Goal: Task Accomplishment & Management: Complete application form

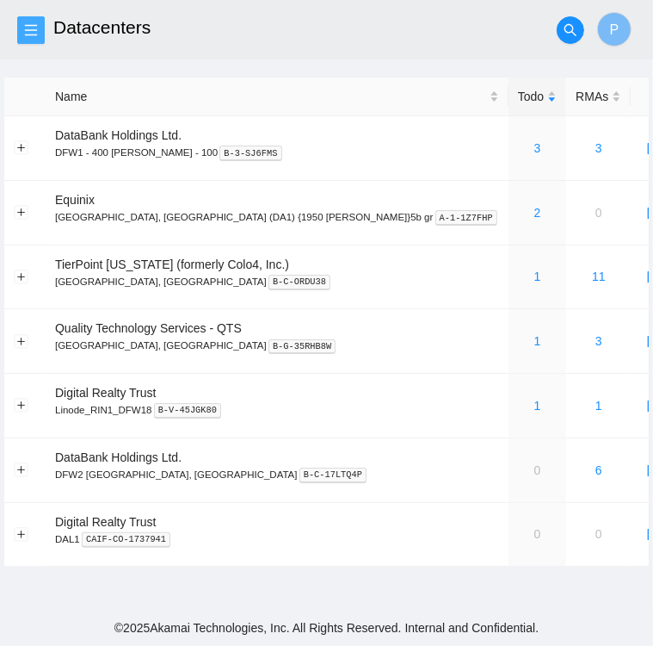
click at [41, 39] on button "button" at bounding box center [31, 30] width 28 height 28
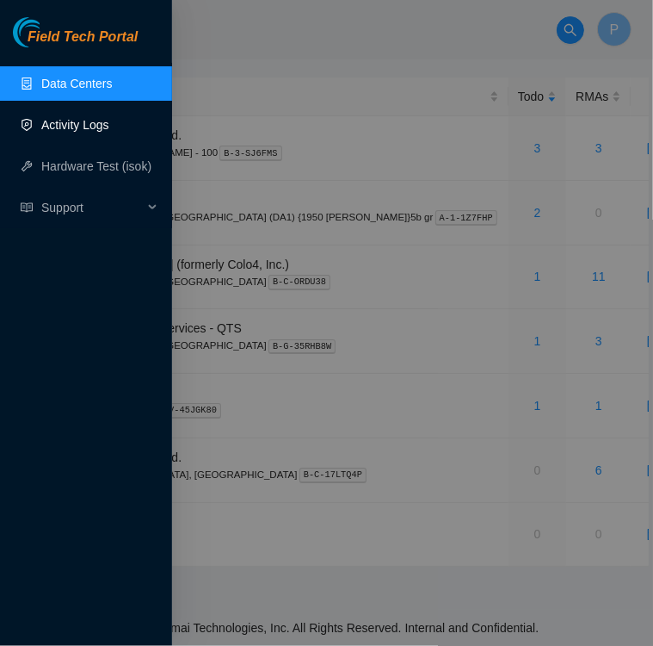
click at [72, 126] on link "Activity Logs" at bounding box center [75, 125] width 68 height 14
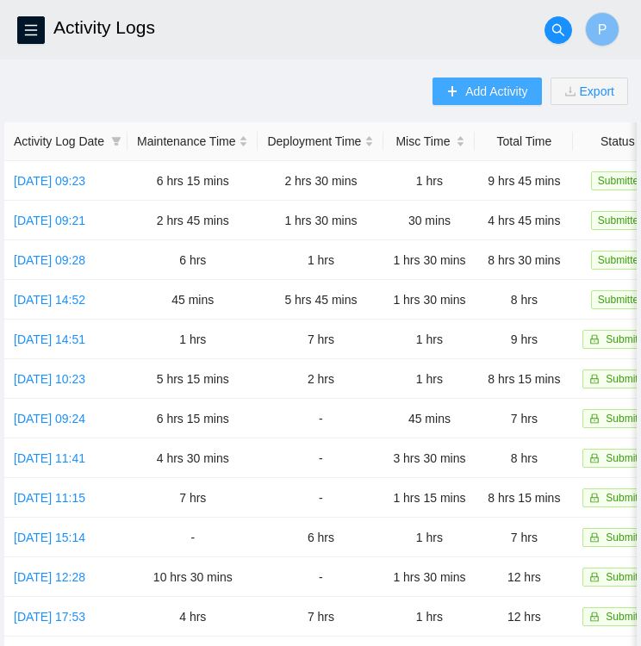
click at [481, 100] on span "Add Activity" at bounding box center [496, 91] width 62 height 19
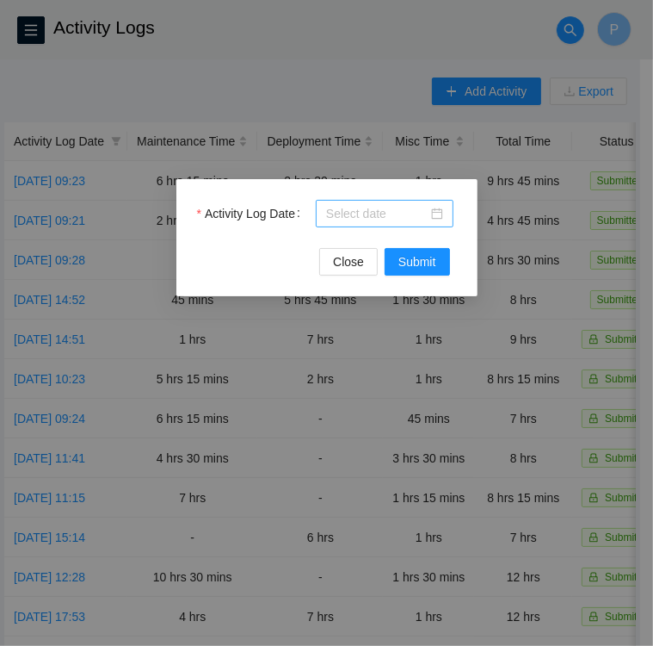
click at [435, 212] on div at bounding box center [384, 213] width 117 height 19
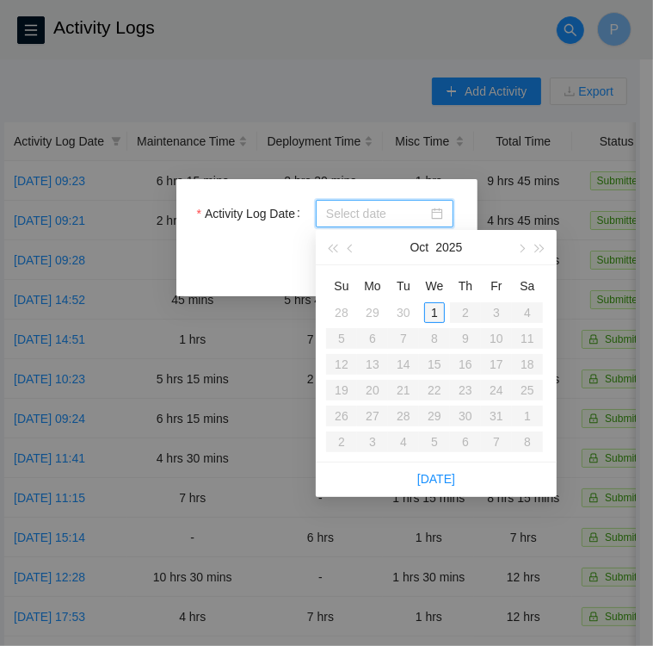
type input "2025-10-01"
click at [437, 310] on div "1" at bounding box center [434, 312] width 21 height 21
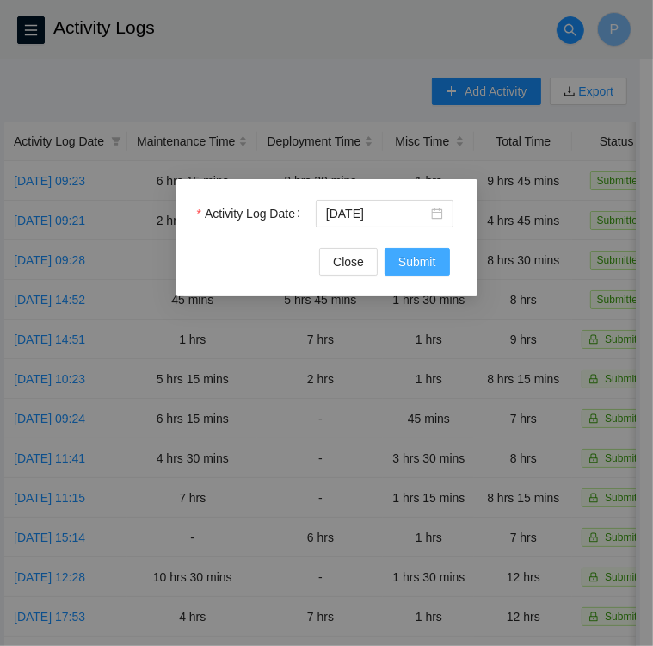
click at [434, 258] on span "Submit" at bounding box center [418, 261] width 38 height 19
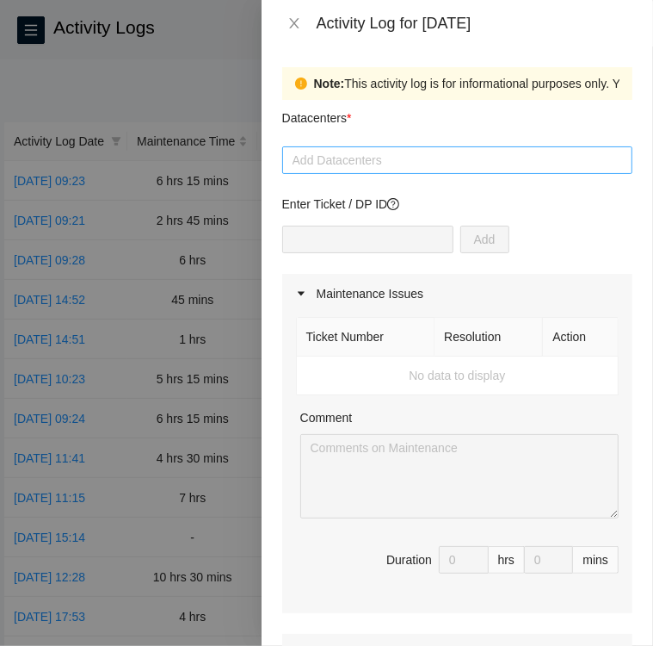
click at [458, 160] on div at bounding box center [458, 160] width 342 height 21
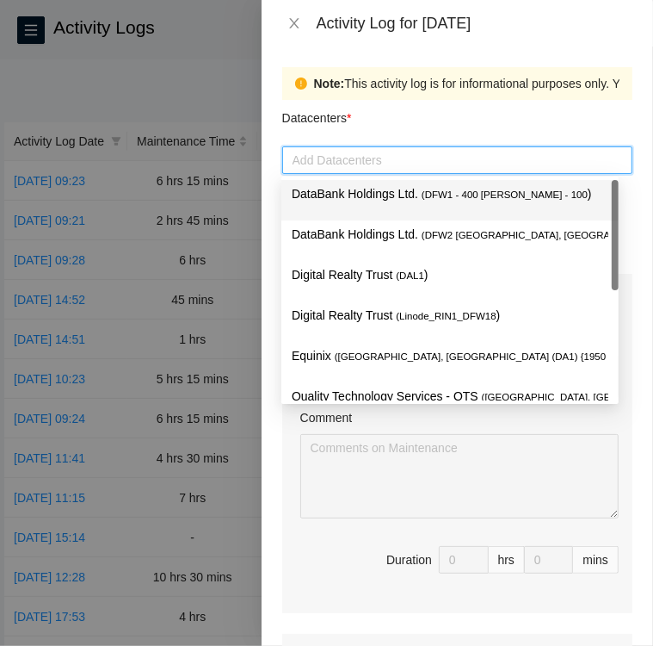
click at [425, 195] on span "( DFW1 - 400 S. Akard - 100" at bounding box center [505, 194] width 166 height 10
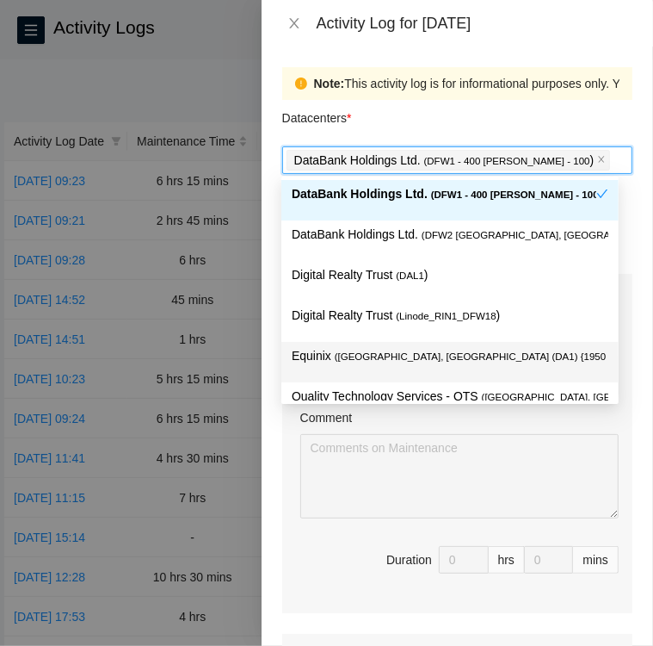
click at [403, 356] on span "( Dallas, TX (DA1) {1950 N. Stemmons}5b gr" at bounding box center [525, 356] width 381 height 10
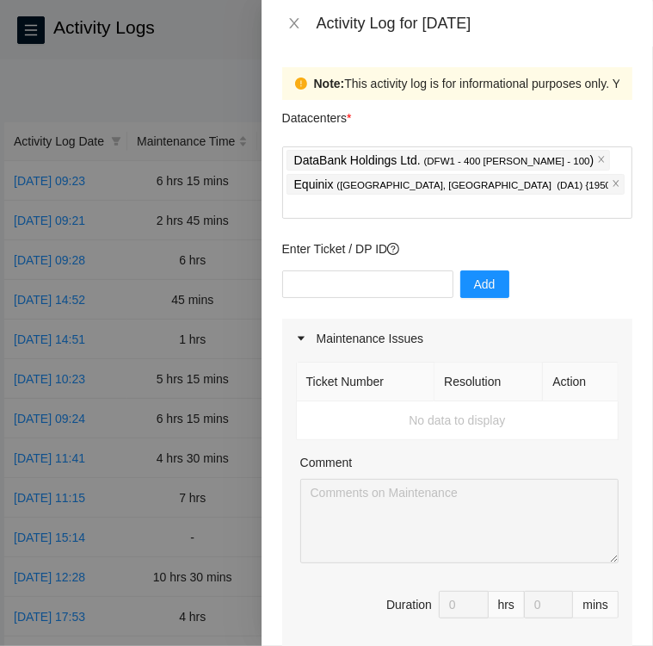
click at [557, 103] on div "Datacenters *" at bounding box center [457, 123] width 350 height 46
click at [336, 270] on input "text" at bounding box center [367, 284] width 171 height 28
paste input "DP82939"
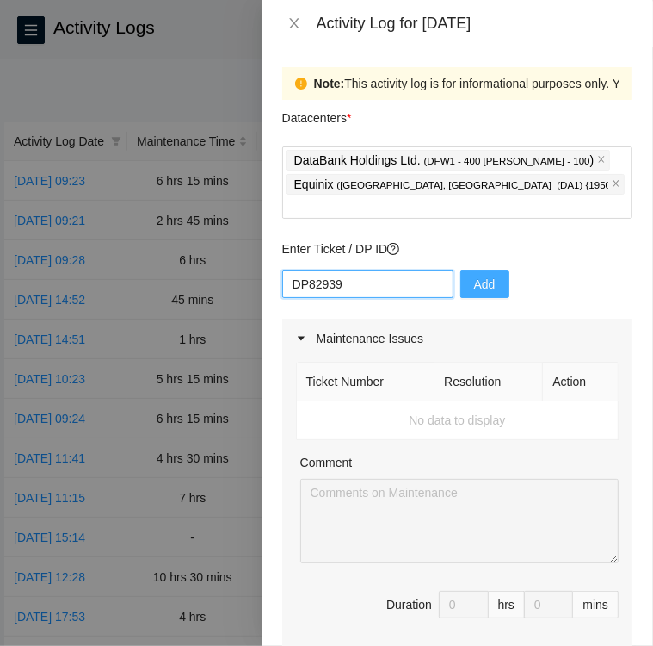
type input "DP82939"
click at [475, 275] on span "Add" at bounding box center [485, 284] width 22 height 19
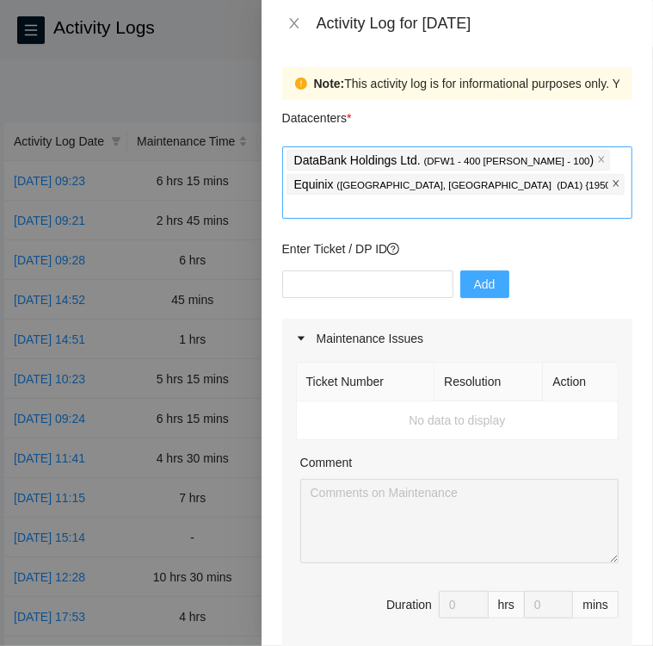
click at [613, 183] on icon "close" at bounding box center [616, 184] width 6 height 6
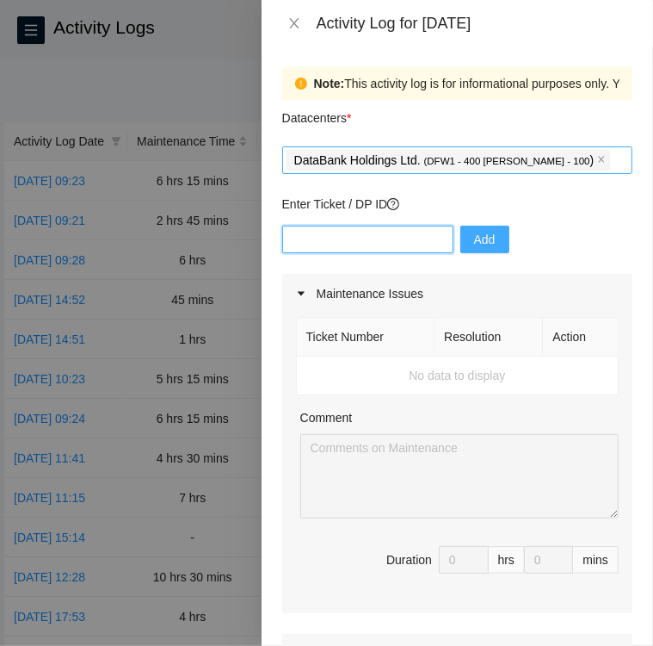
click at [303, 237] on input "text" at bounding box center [367, 240] width 171 height 28
paste input "DP82939"
type input "DP82939"
click at [474, 239] on span "Add" at bounding box center [485, 239] width 22 height 19
click at [597, 157] on icon "close" at bounding box center [601, 159] width 9 height 9
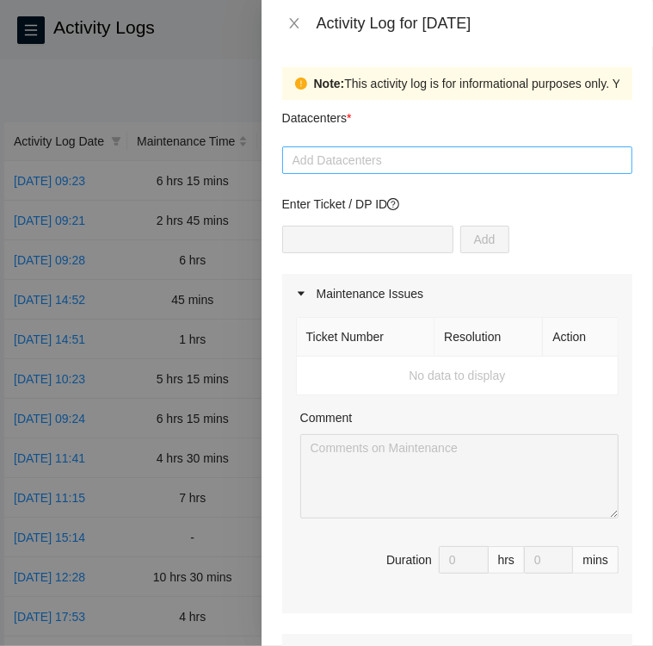
click at [499, 158] on div at bounding box center [458, 160] width 342 height 21
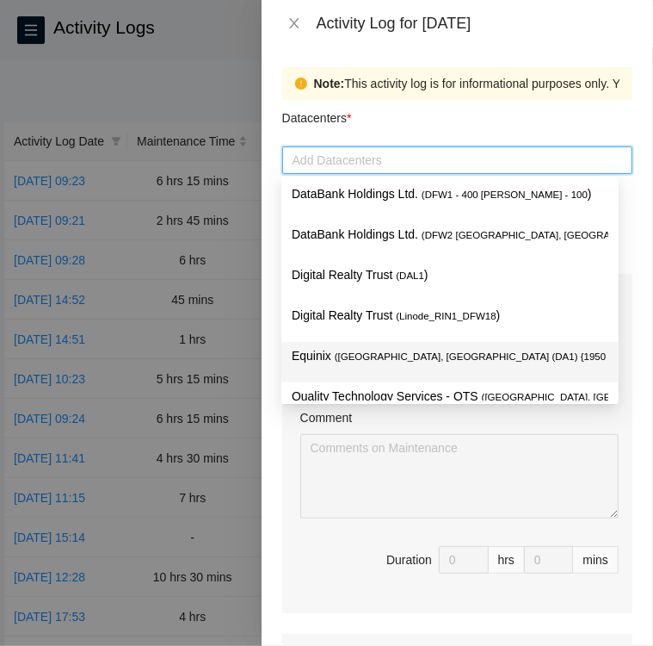
click at [420, 360] on span "( Dallas, TX (DA1) {1950 N. Stemmons}5b gr" at bounding box center [525, 356] width 381 height 10
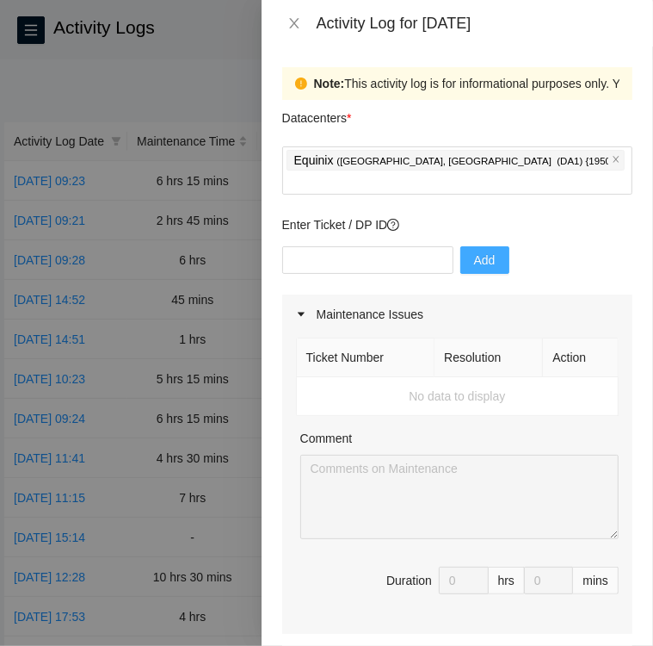
click at [583, 429] on div "Comment" at bounding box center [459, 442] width 319 height 26
click at [388, 246] on input "text" at bounding box center [367, 260] width 171 height 28
paste input "DP82939"
click at [292, 246] on input "DP82939" at bounding box center [367, 260] width 171 height 28
type input "DP82939"
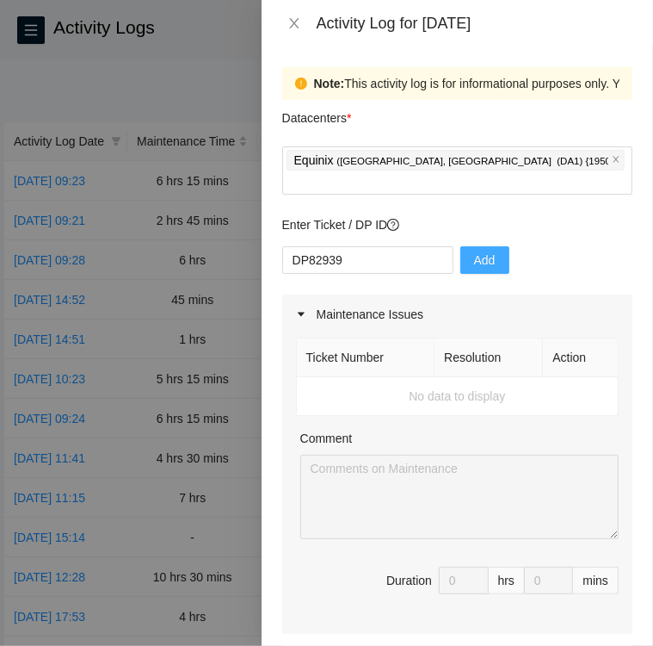
click at [476, 251] on span "Add" at bounding box center [485, 260] width 22 height 19
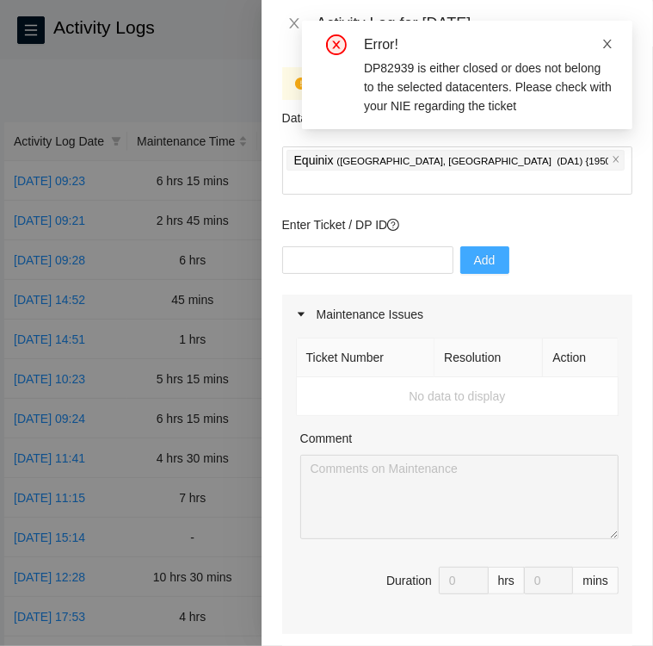
click at [605, 46] on icon "close" at bounding box center [608, 44] width 12 height 12
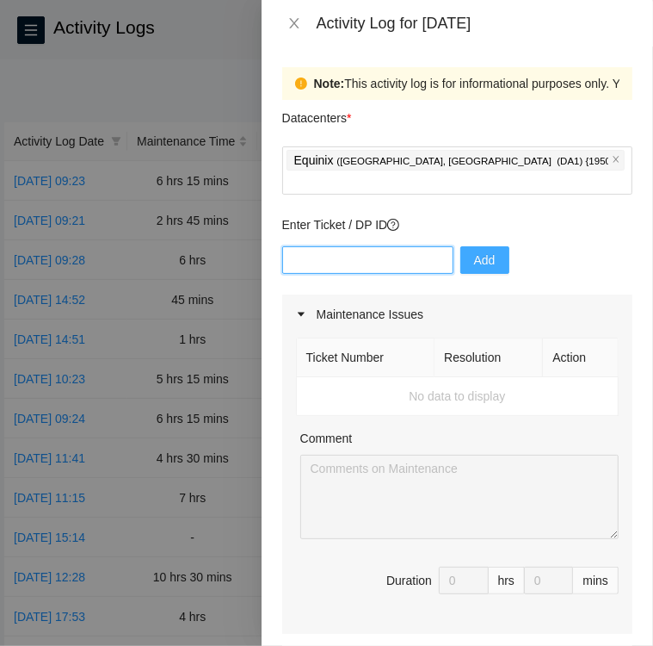
click at [346, 246] on input "text" at bounding box center [367, 260] width 171 height 28
paste input "DP82939"
type input "DP82939"
click at [482, 246] on button "Add" at bounding box center [485, 260] width 49 height 28
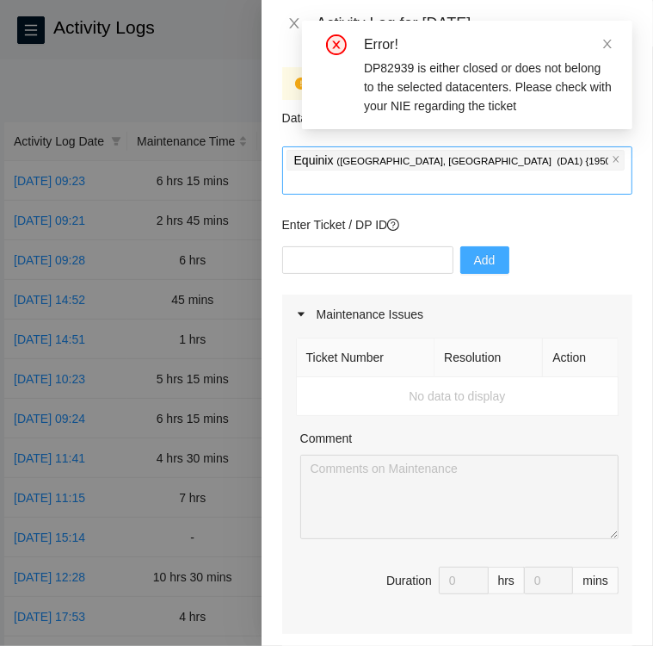
click at [574, 159] on div "Equinix ( Dallas, TX (DA1) {1950 N. Stemmons}5b gr )" at bounding box center [458, 170] width 342 height 45
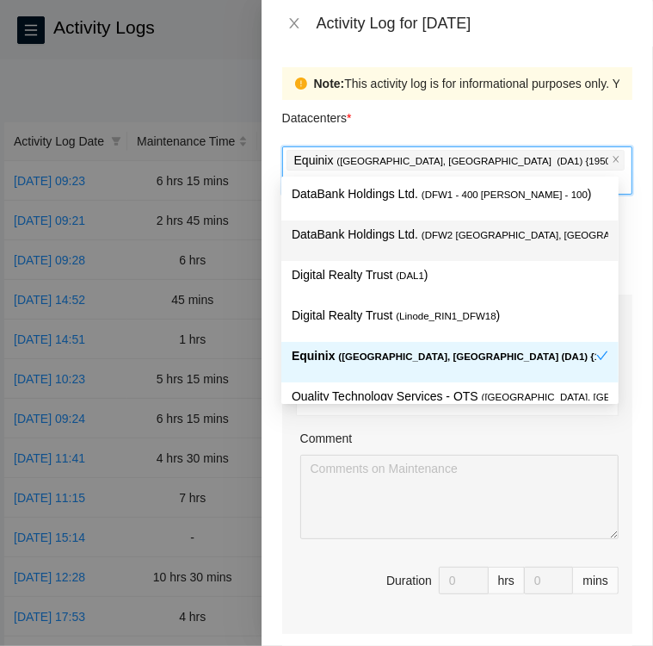
click at [362, 242] on p "DataBank Holdings Ltd. ( DFW2 Richardson, TX )" at bounding box center [450, 235] width 317 height 20
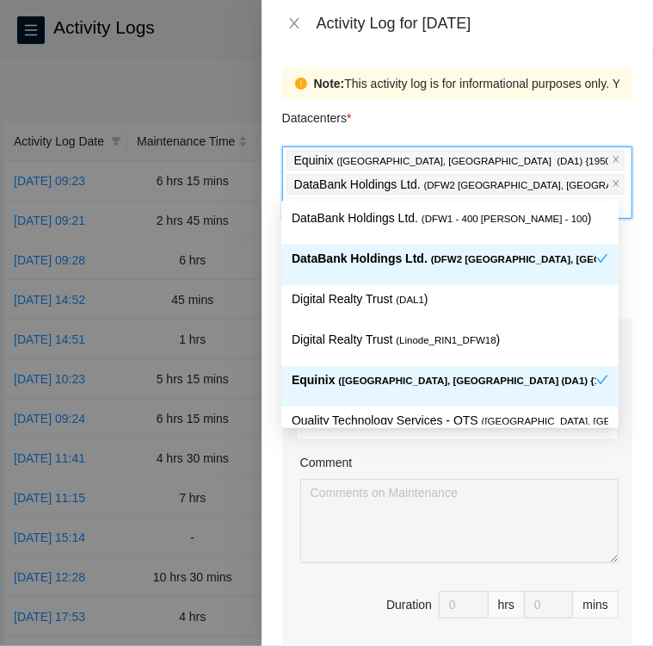
click at [362, 242] on div "DataBank Holdings Ltd. ( DFW1 - 400 S. Akard - 100 ) DataBank Holdings Ltd. ( D…" at bounding box center [450, 345] width 337 height 283
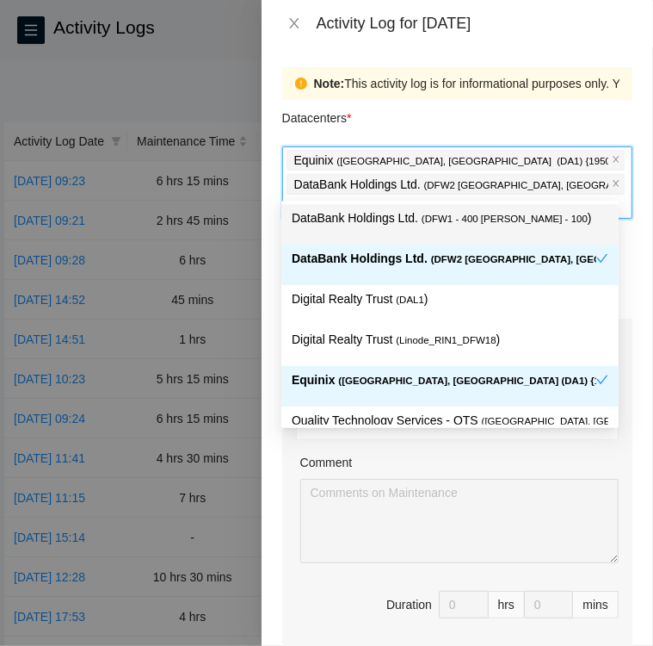
click at [518, 120] on div "Datacenters *" at bounding box center [457, 123] width 350 height 46
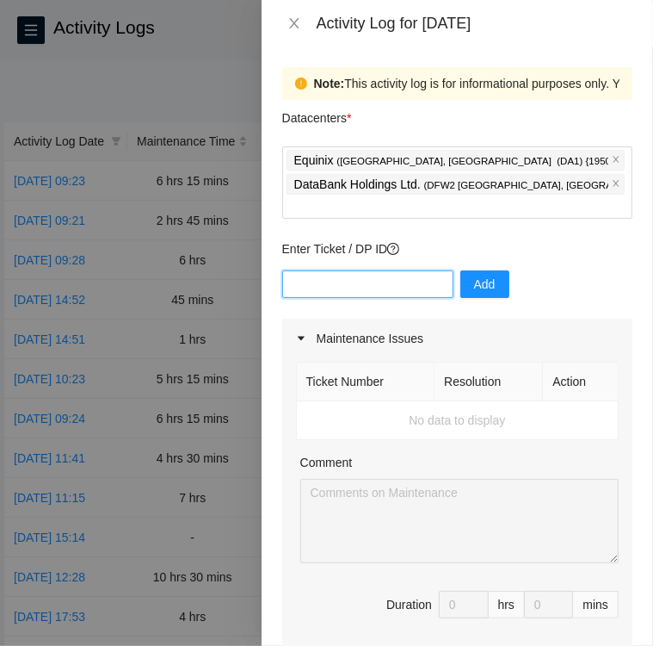
click at [327, 270] on input "text" at bounding box center [367, 284] width 171 height 28
type input "DP82939"
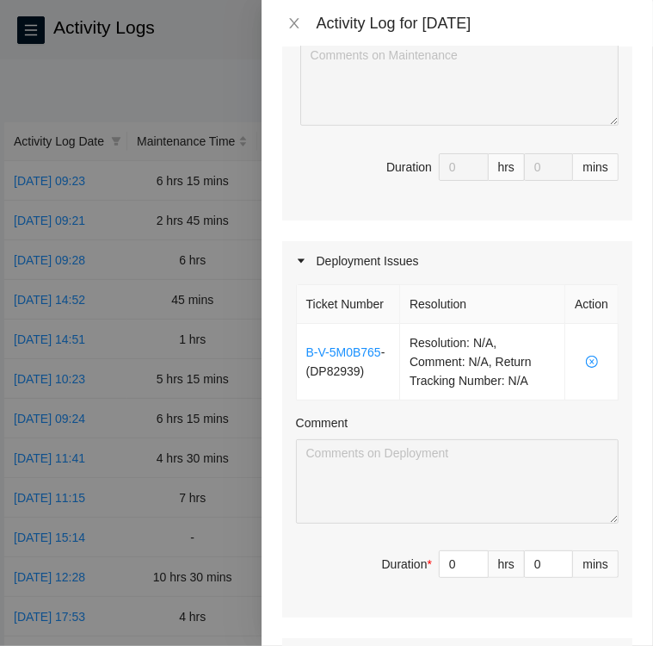
scroll to position [444, 0]
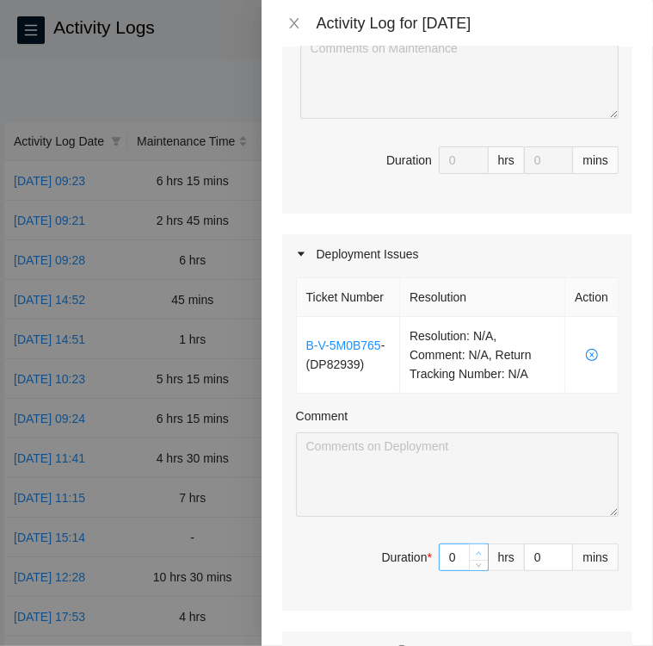
type input "1"
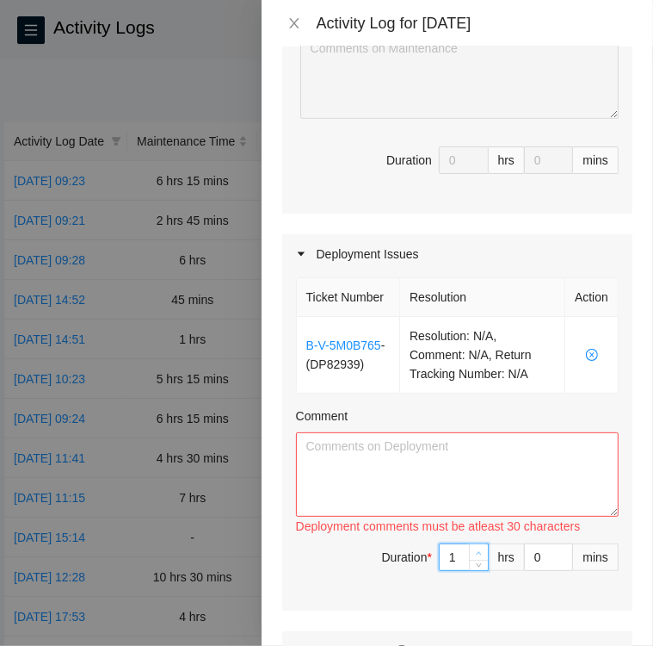
click at [469, 544] on span "Increase Value" at bounding box center [478, 551] width 19 height 15
type input "2"
click at [476, 550] on icon "up" at bounding box center [479, 553] width 6 height 6
type input "3"
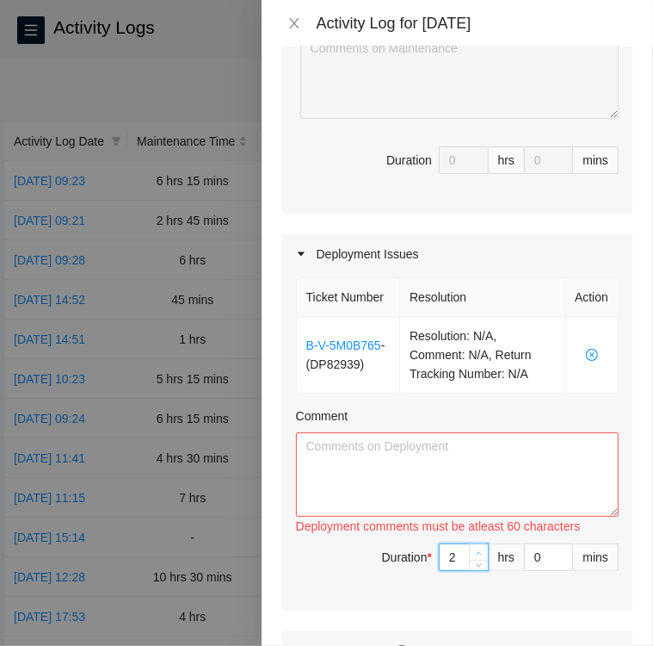
type input "3"
click at [476, 550] on icon "up" at bounding box center [479, 553] width 6 height 6
type input "4"
click at [476, 550] on icon "up" at bounding box center [479, 553] width 6 height 6
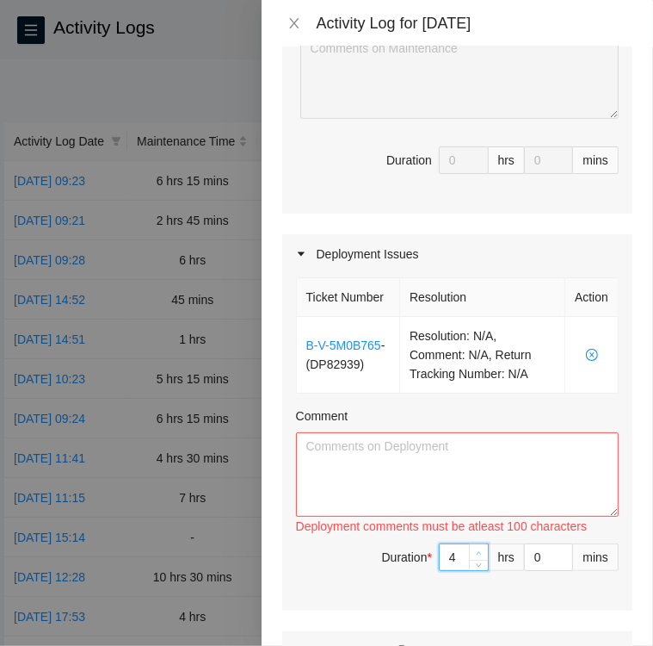
type input "5"
click at [476, 550] on icon "up" at bounding box center [479, 553] width 6 height 6
click at [402, 451] on textarea "Comment" at bounding box center [457, 474] width 323 height 84
paste textarea "All paths for DBR have been verified and labeled correctly. With remote help fr…"
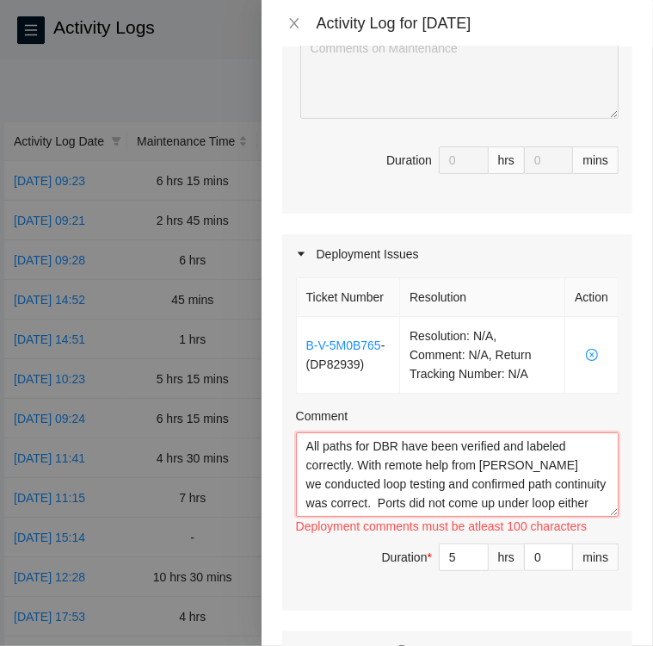
scroll to position [108, 0]
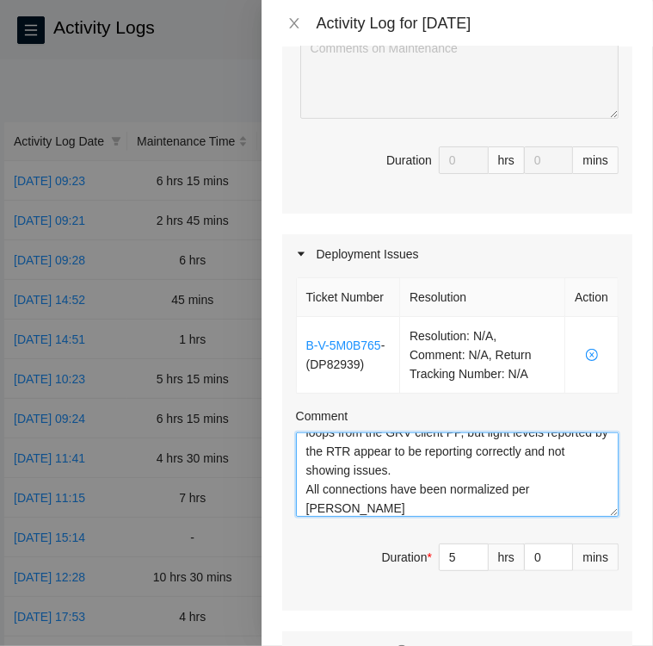
type textarea "All paths for DBR have been verified and labeled correctly. With remote help fr…"
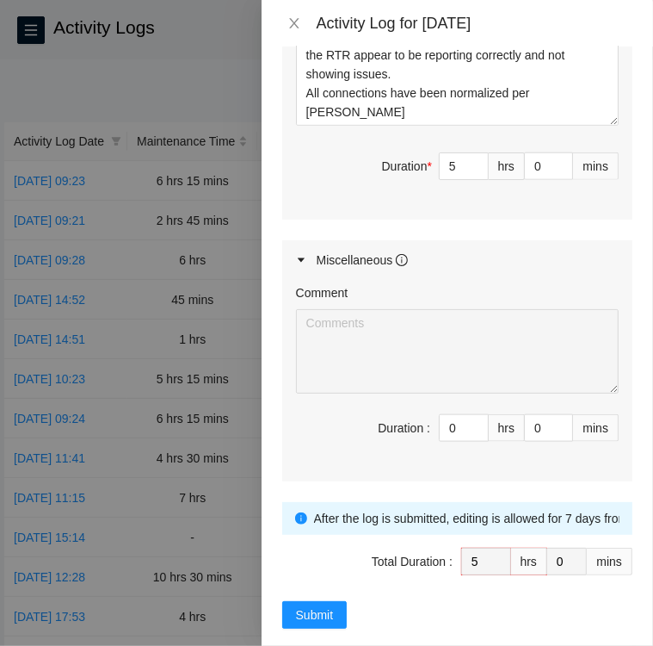
scroll to position [851, 0]
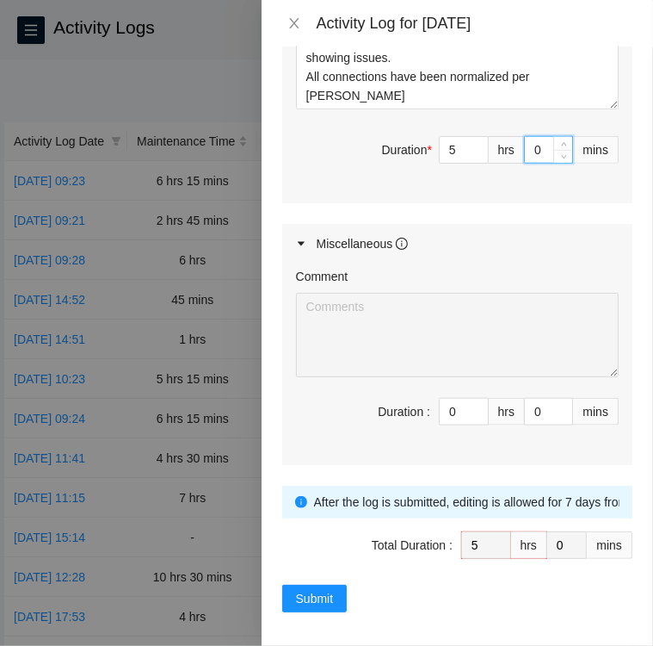
click at [525, 142] on input "0" at bounding box center [548, 150] width 47 height 26
type input "1"
type input "15"
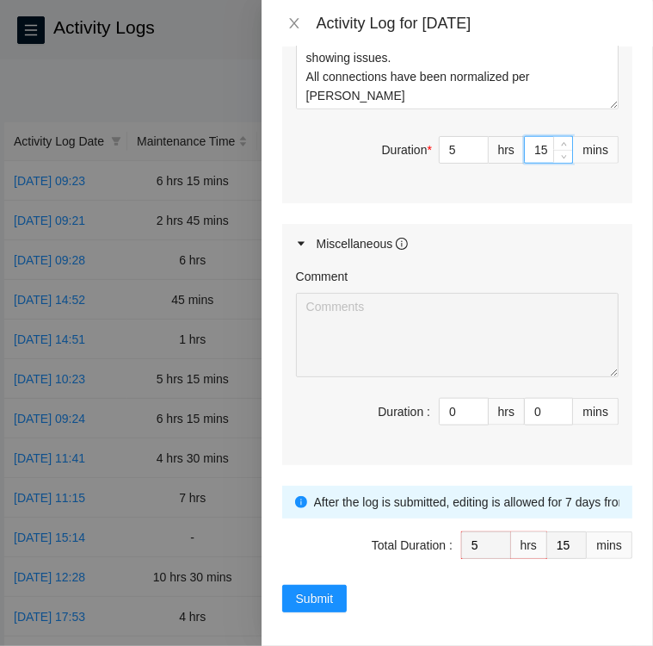
type input "15"
click at [531, 224] on div "Miscellaneous" at bounding box center [457, 244] width 350 height 40
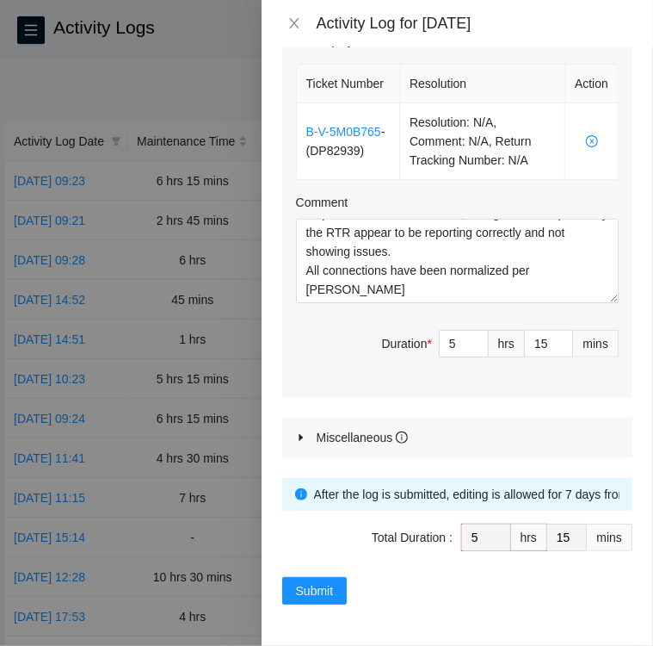
scroll to position [651, 0]
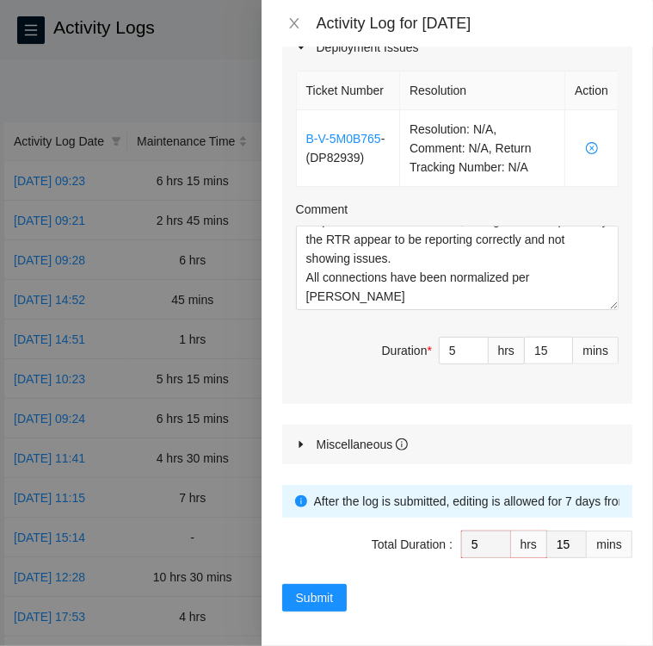
click at [507, 411] on div "Maintenance Issues Ticket Number Resolution Action No data to display Comment D…" at bounding box center [457, 66] width 350 height 796
click at [322, 588] on span "Submit" at bounding box center [315, 597] width 38 height 19
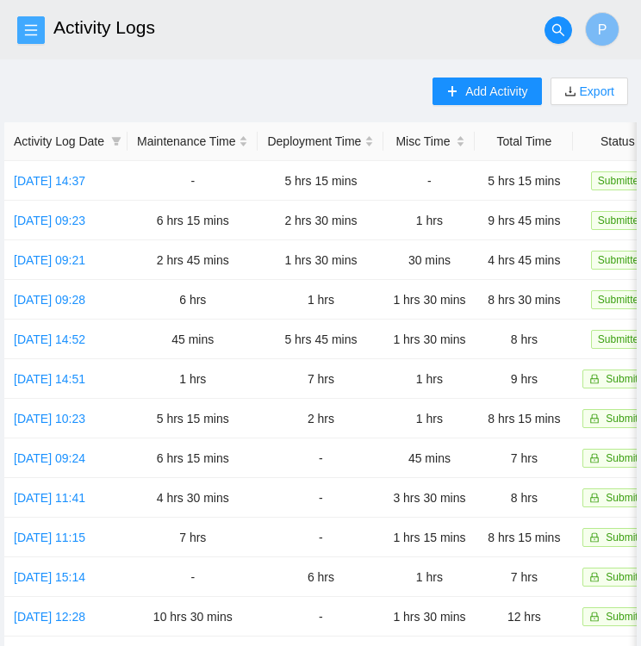
click at [38, 25] on span "menu" at bounding box center [31, 30] width 26 height 14
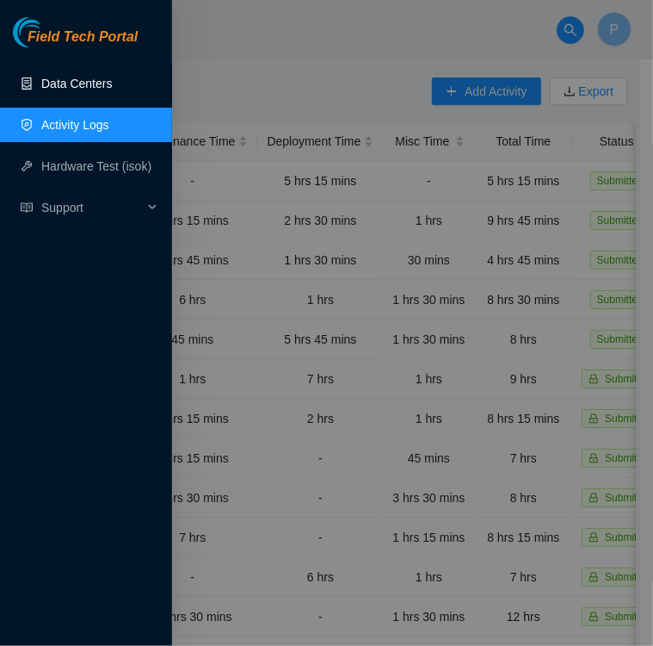
click at [68, 90] on link "Data Centers" at bounding box center [76, 84] width 71 height 14
